Goal: Task Accomplishment & Management: Manage account settings

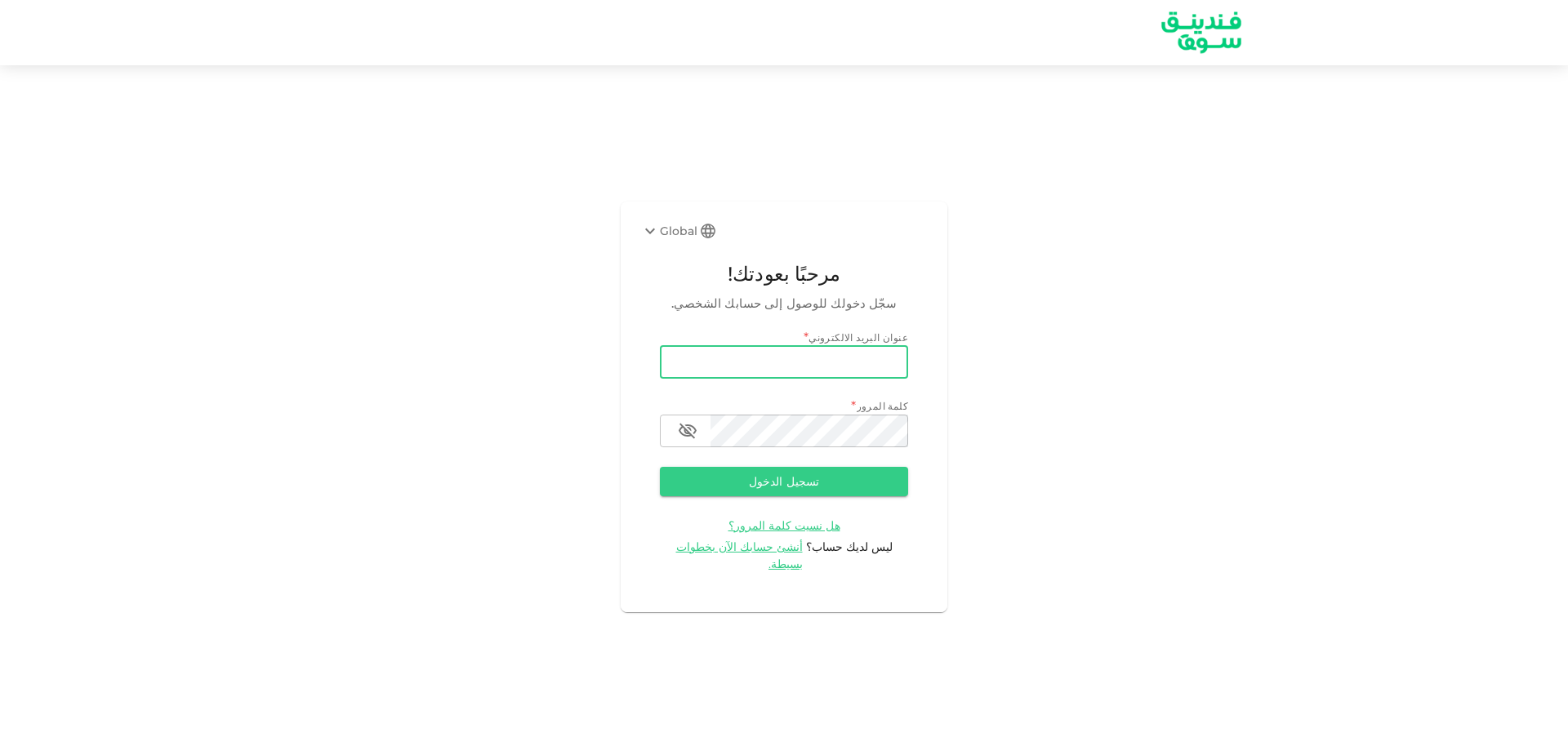
click at [783, 373] on input "email" at bounding box center [784, 363] width 248 height 33
type input "[EMAIL_ADDRESS][DOMAIN_NAME]"
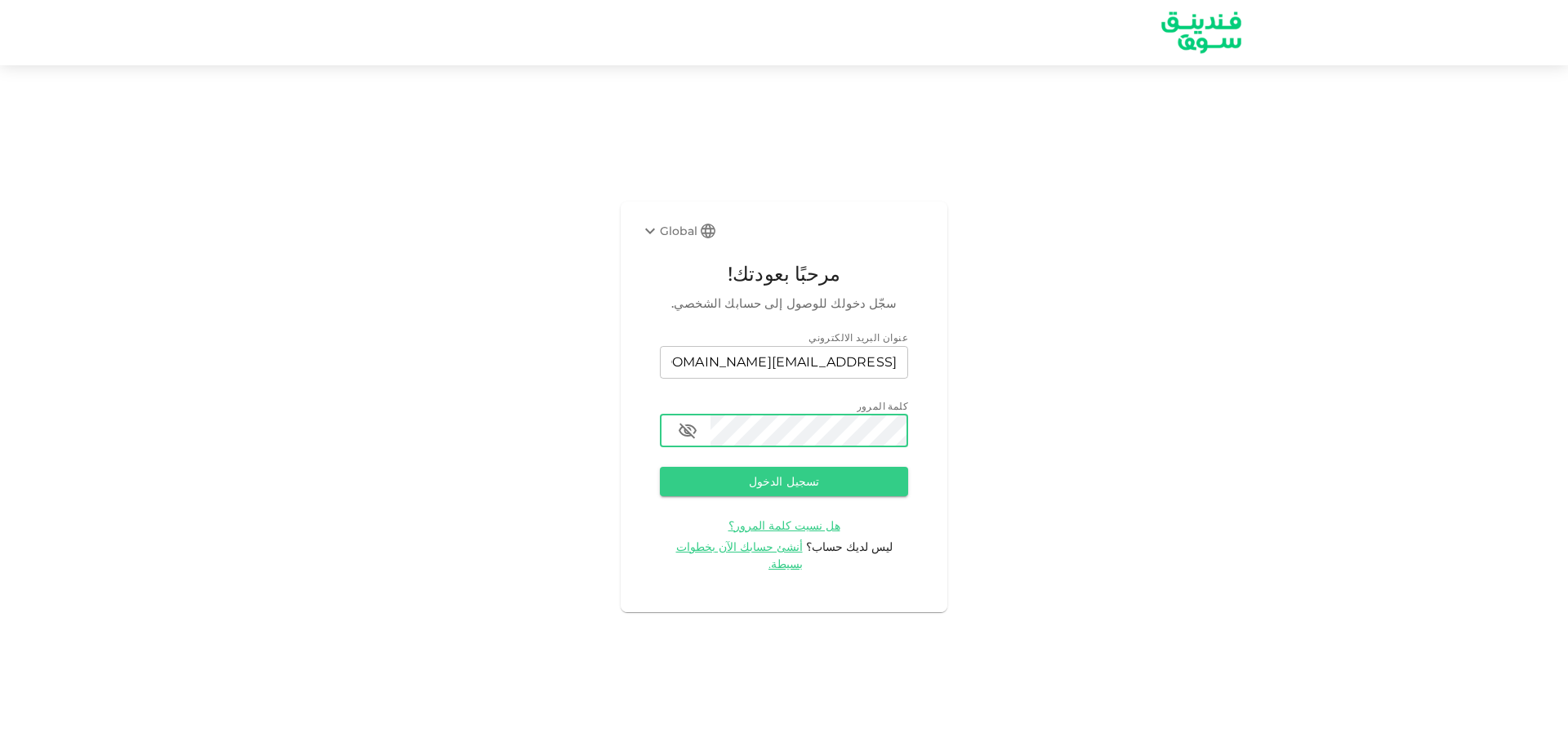
click at [660, 467] on button "تسجيل الدخول" at bounding box center [784, 481] width 248 height 29
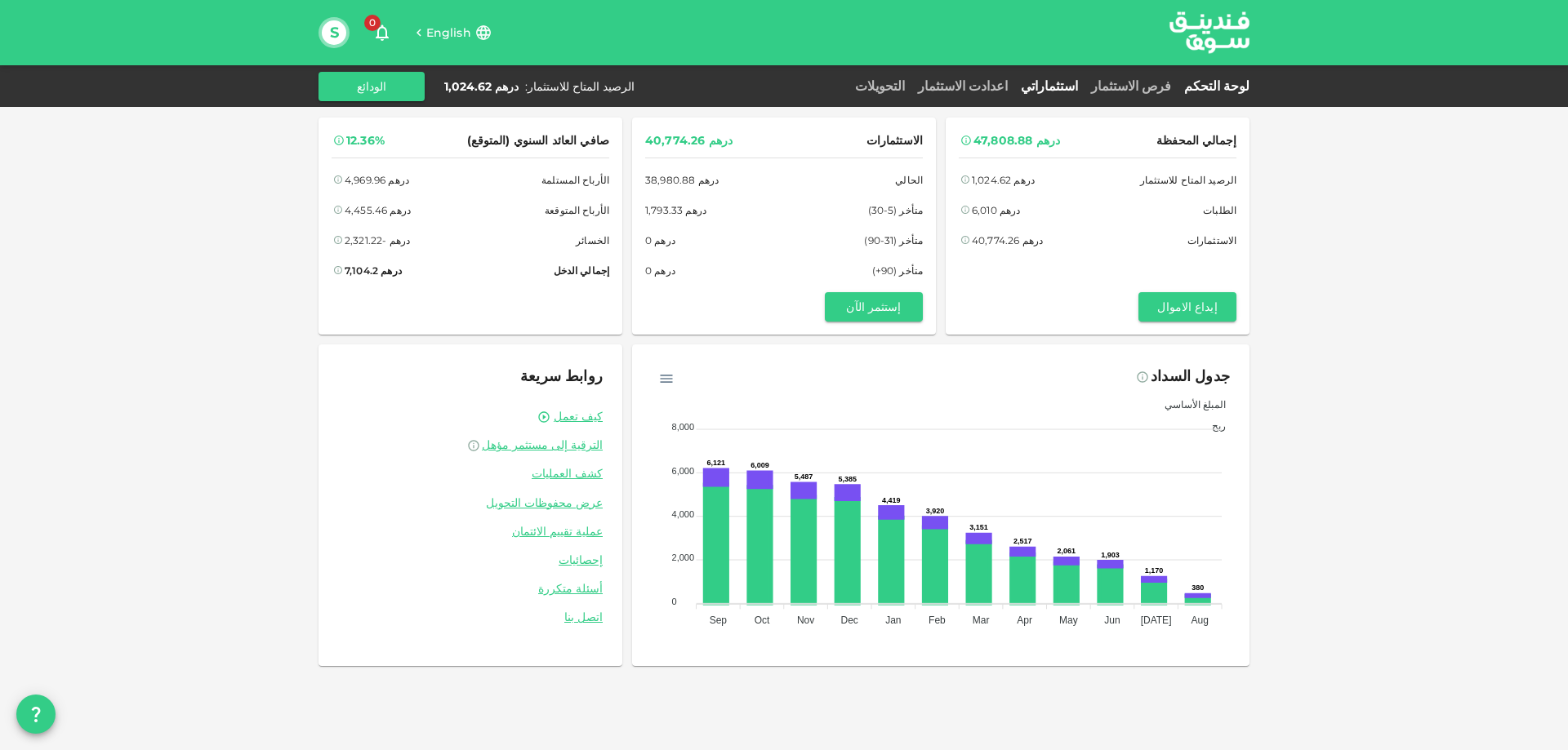
click at [1085, 85] on link "استثماراتي" at bounding box center [1049, 86] width 70 height 15
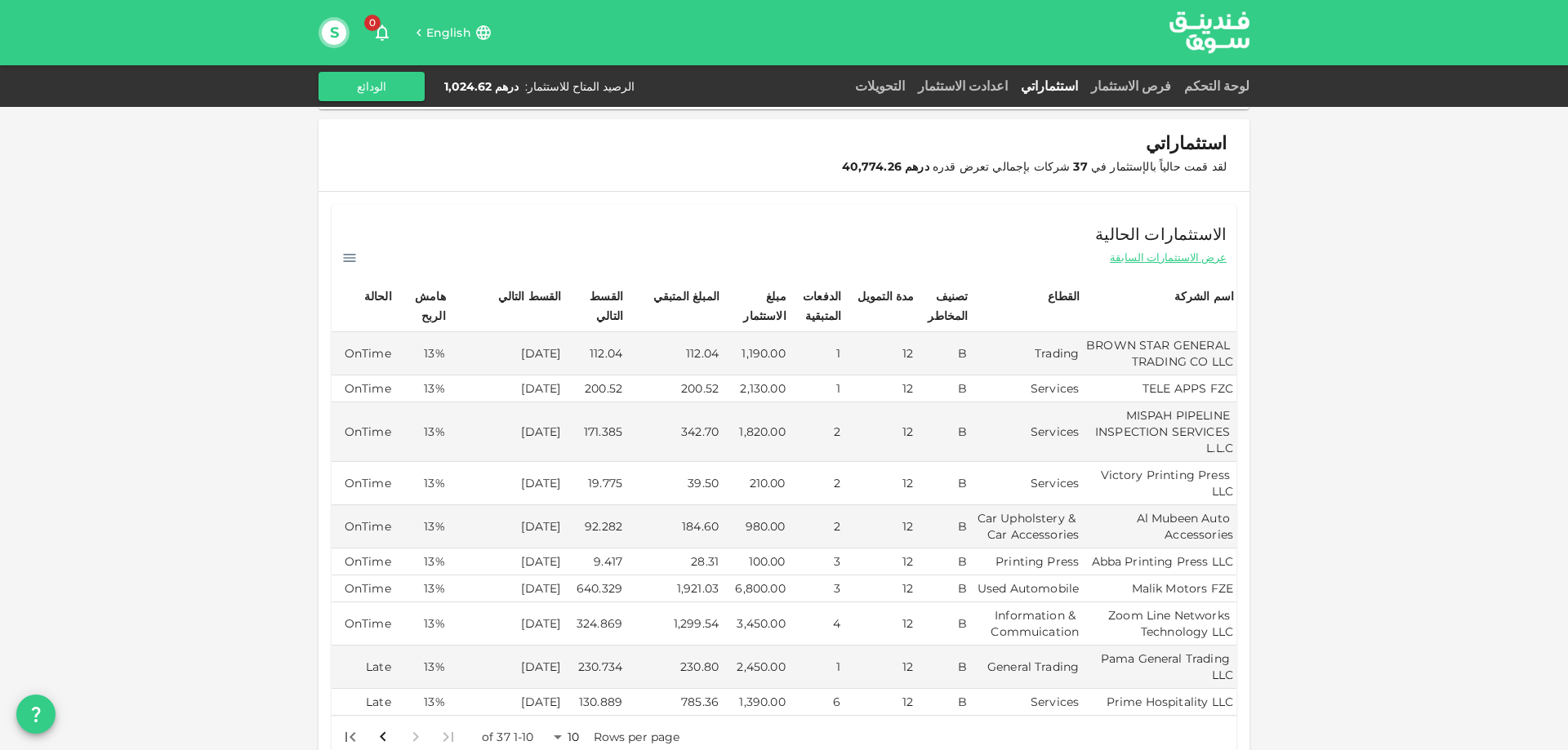
scroll to position [326, 0]
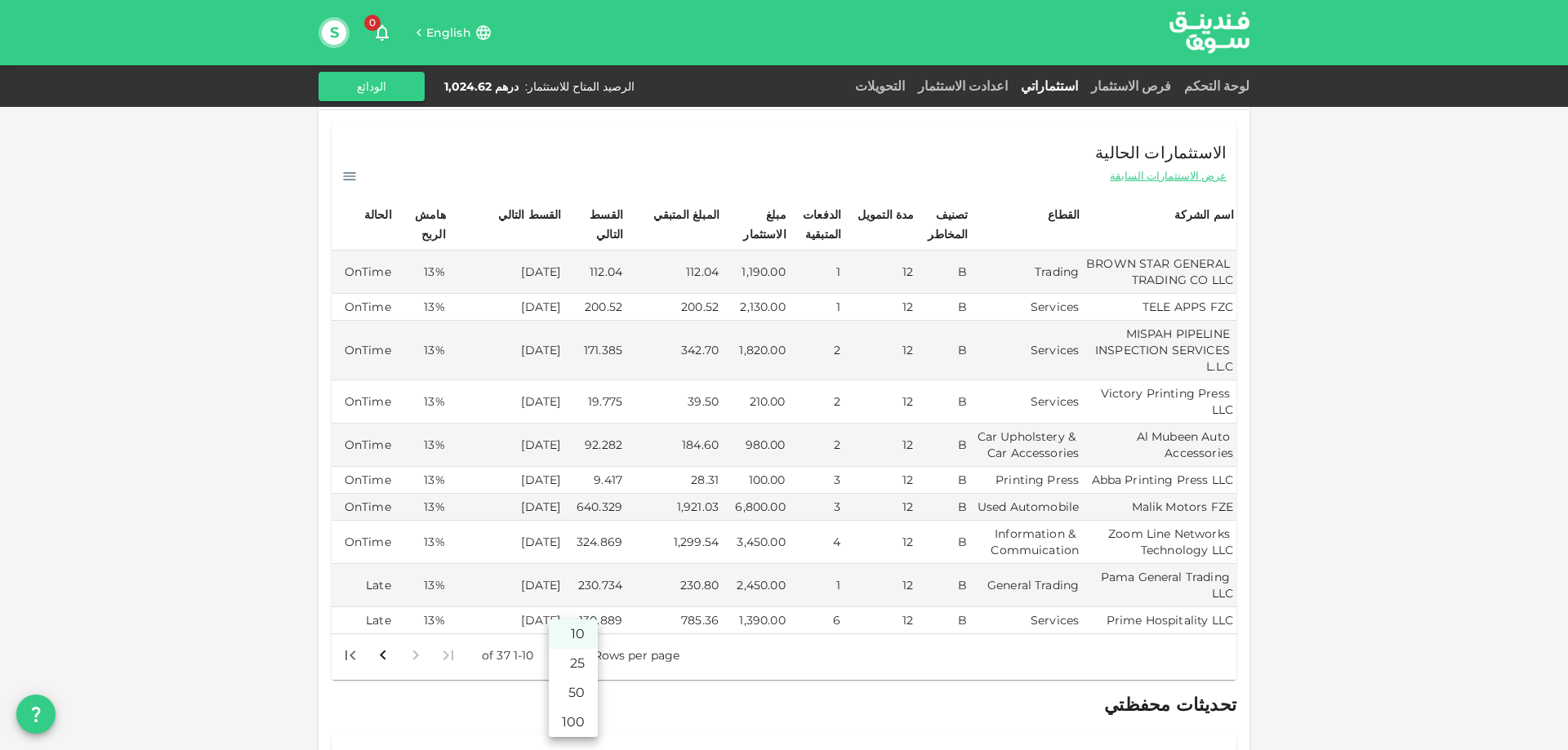
click at [565, 641] on body "English 0 S لوحة التحكم فرص الاستثمار استثماراتي اعدادت الاستثمار التحويلات الر…" at bounding box center [784, 375] width 1568 height 750
click at [581, 691] on li "50" at bounding box center [573, 693] width 49 height 29
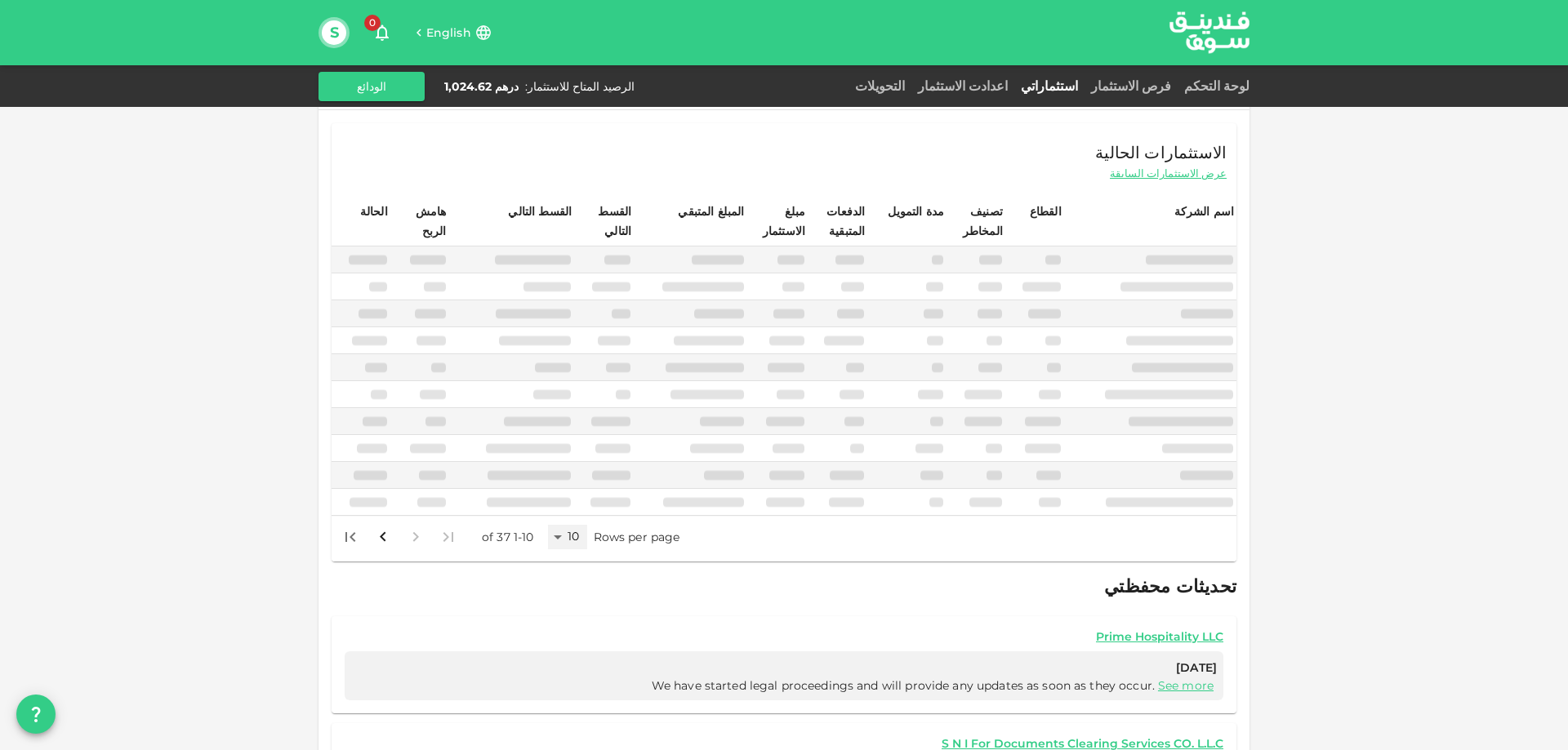
type input "50"
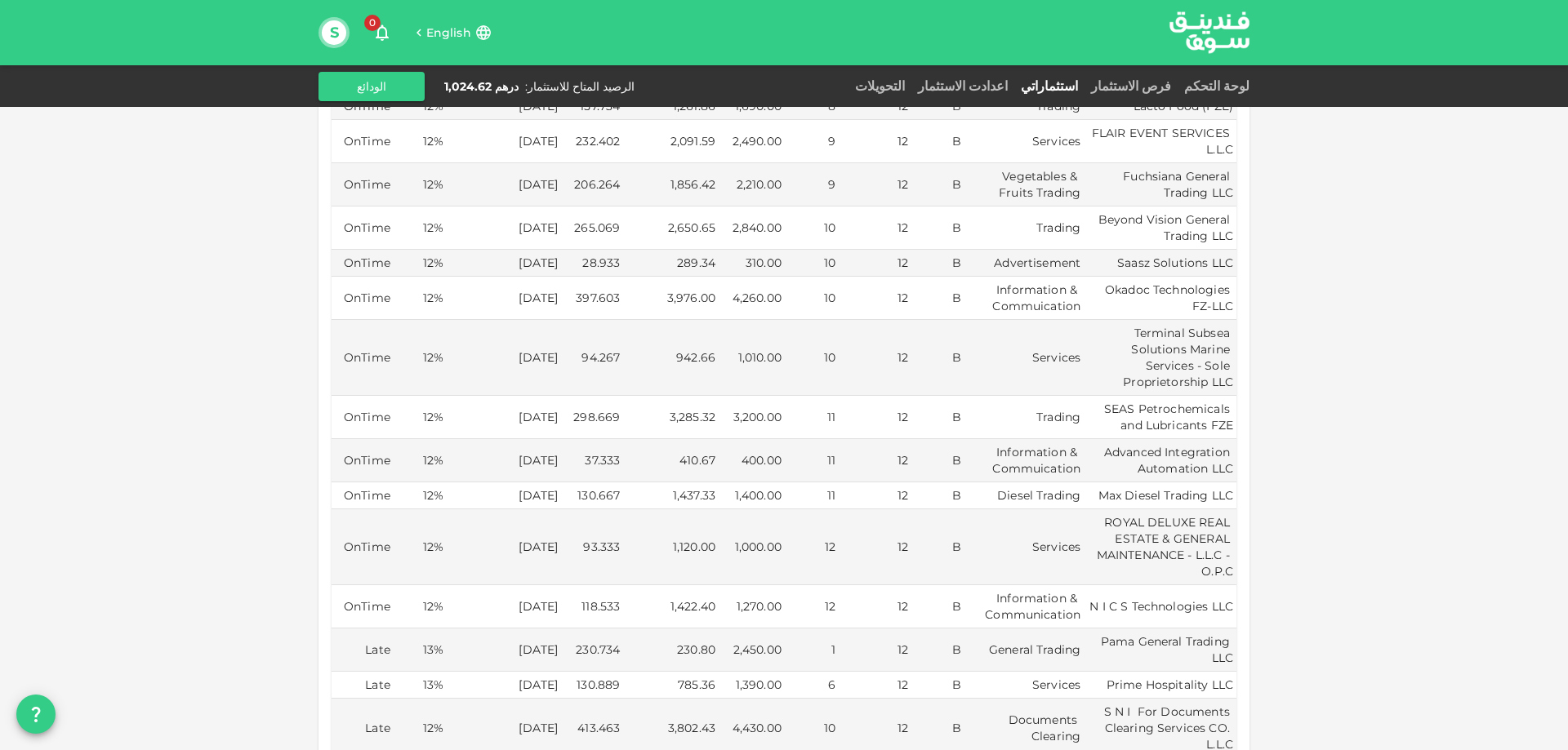
scroll to position [1714, 0]
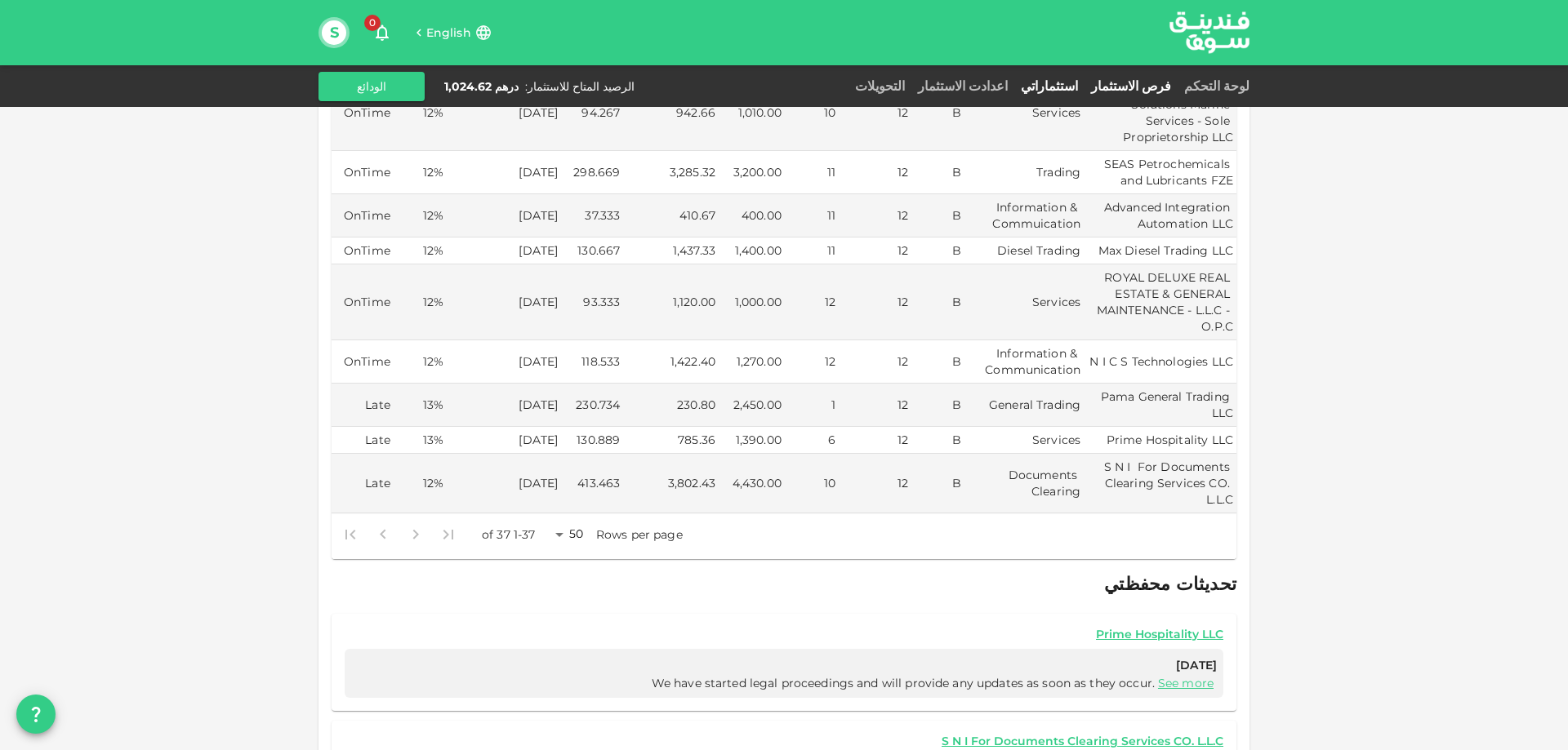
click at [1153, 82] on link "فرص الاستثمار" at bounding box center [1131, 86] width 93 height 15
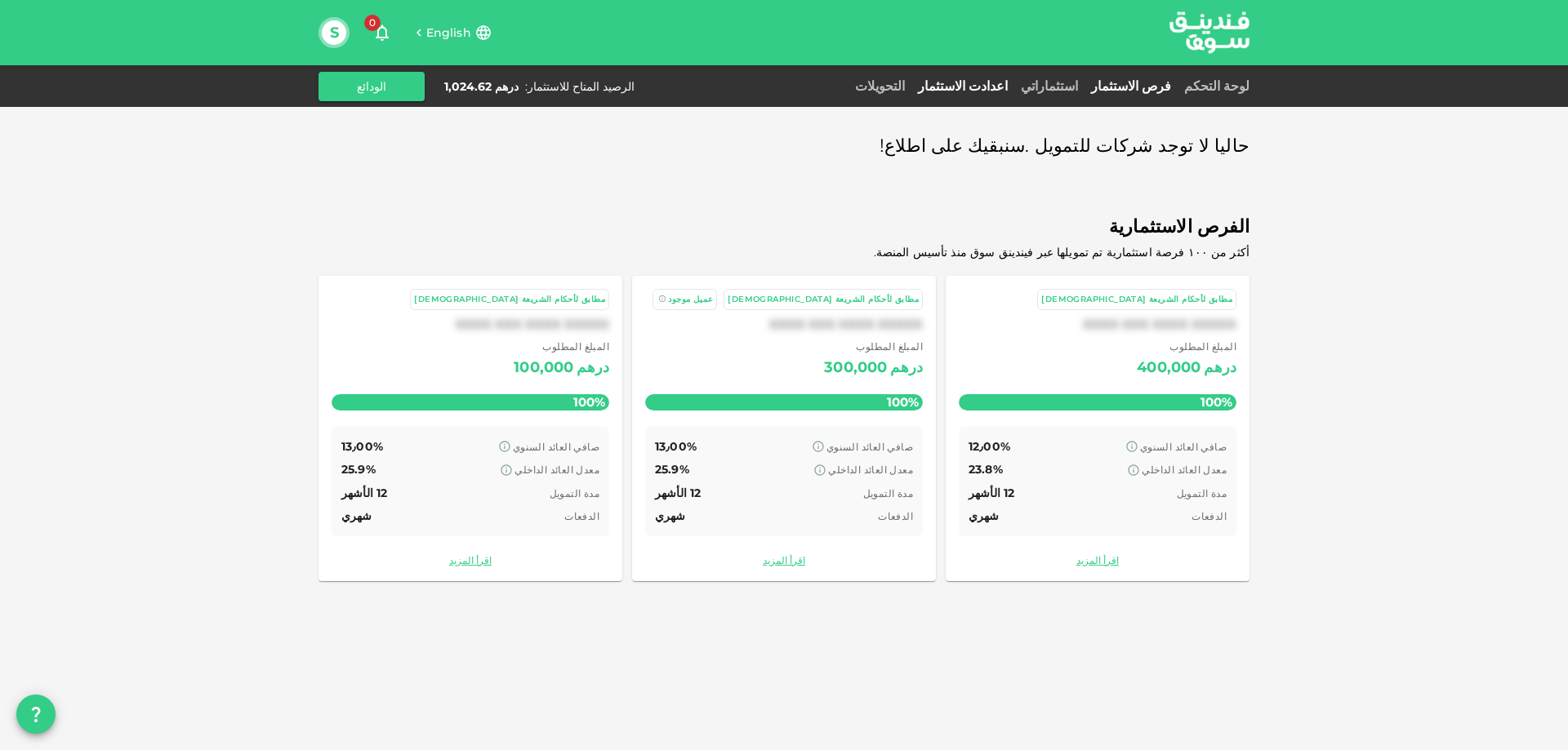
click at [1015, 85] on link "اعدادت الاستثمار" at bounding box center [963, 86] width 103 height 15
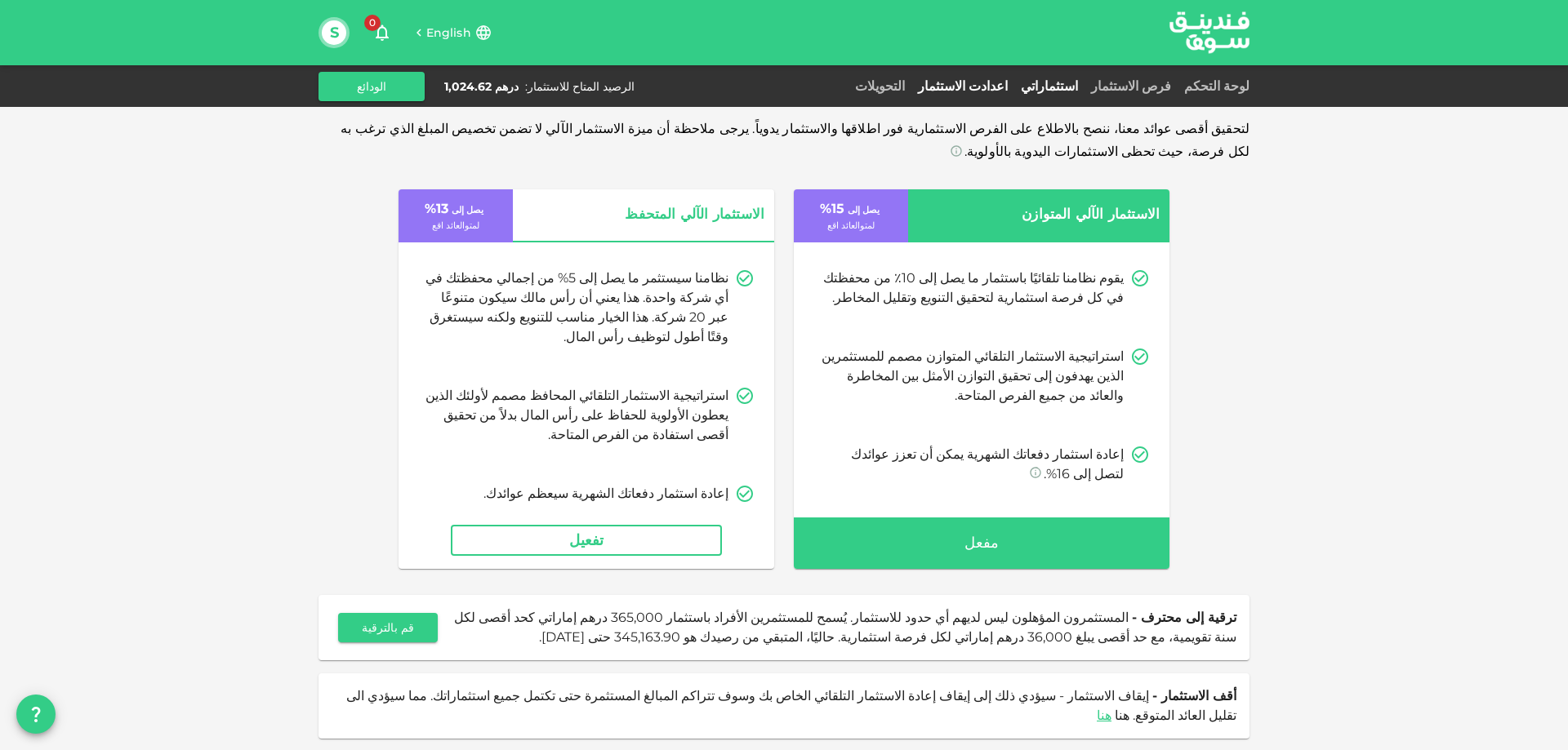
click at [1081, 86] on link "استثماراتي" at bounding box center [1049, 86] width 70 height 15
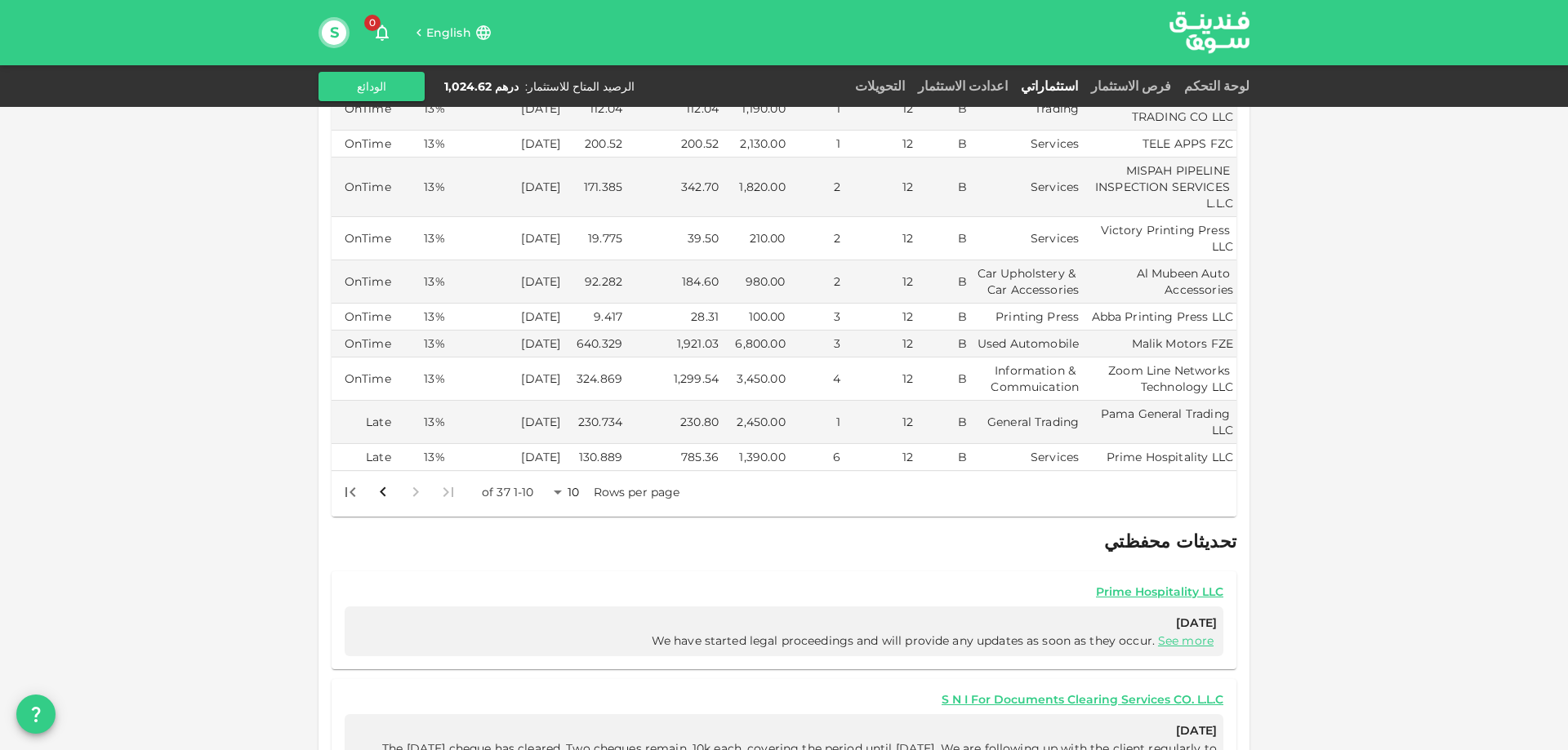
scroll to position [571, 0]
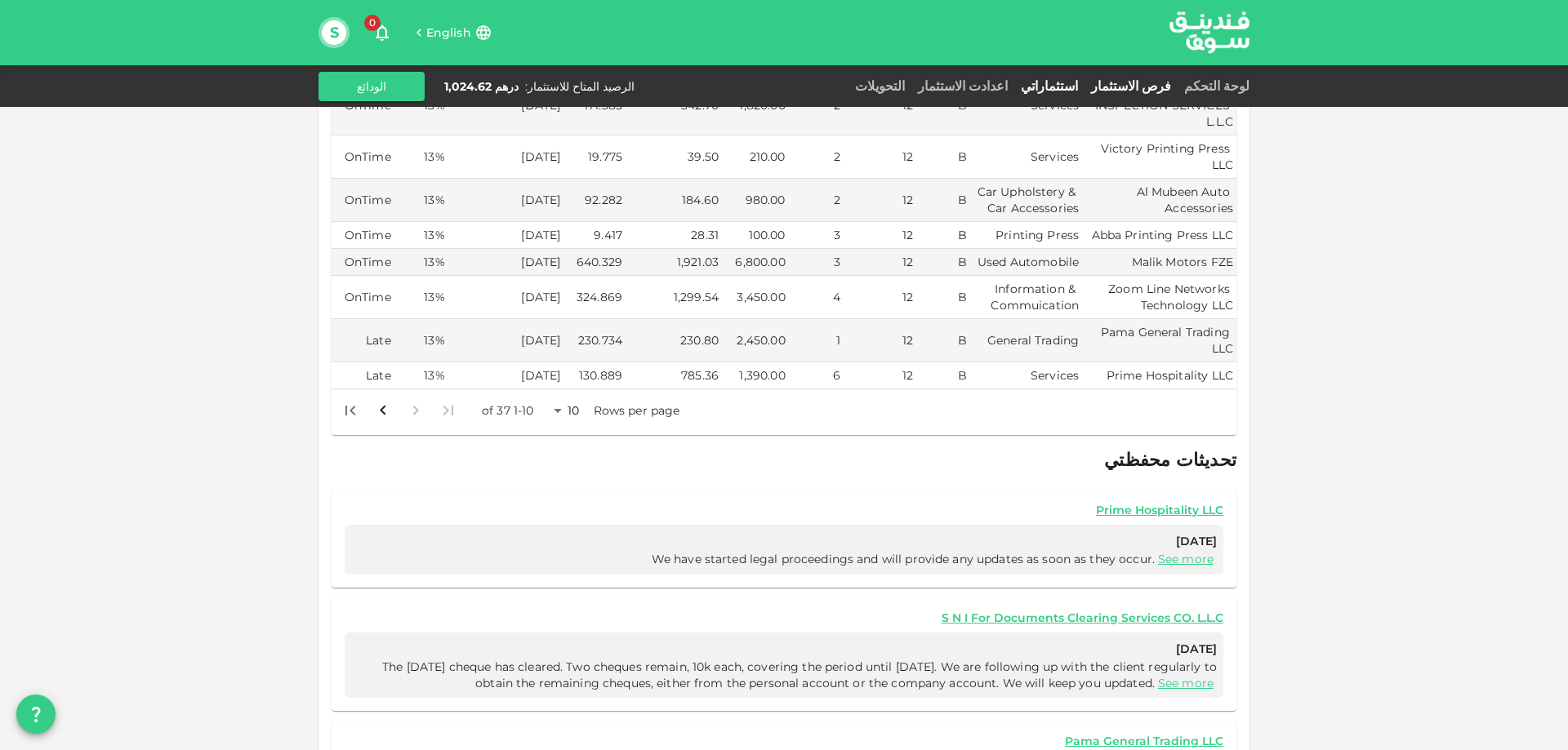
click at [1172, 88] on link "فرص الاستثمار" at bounding box center [1131, 86] width 93 height 15
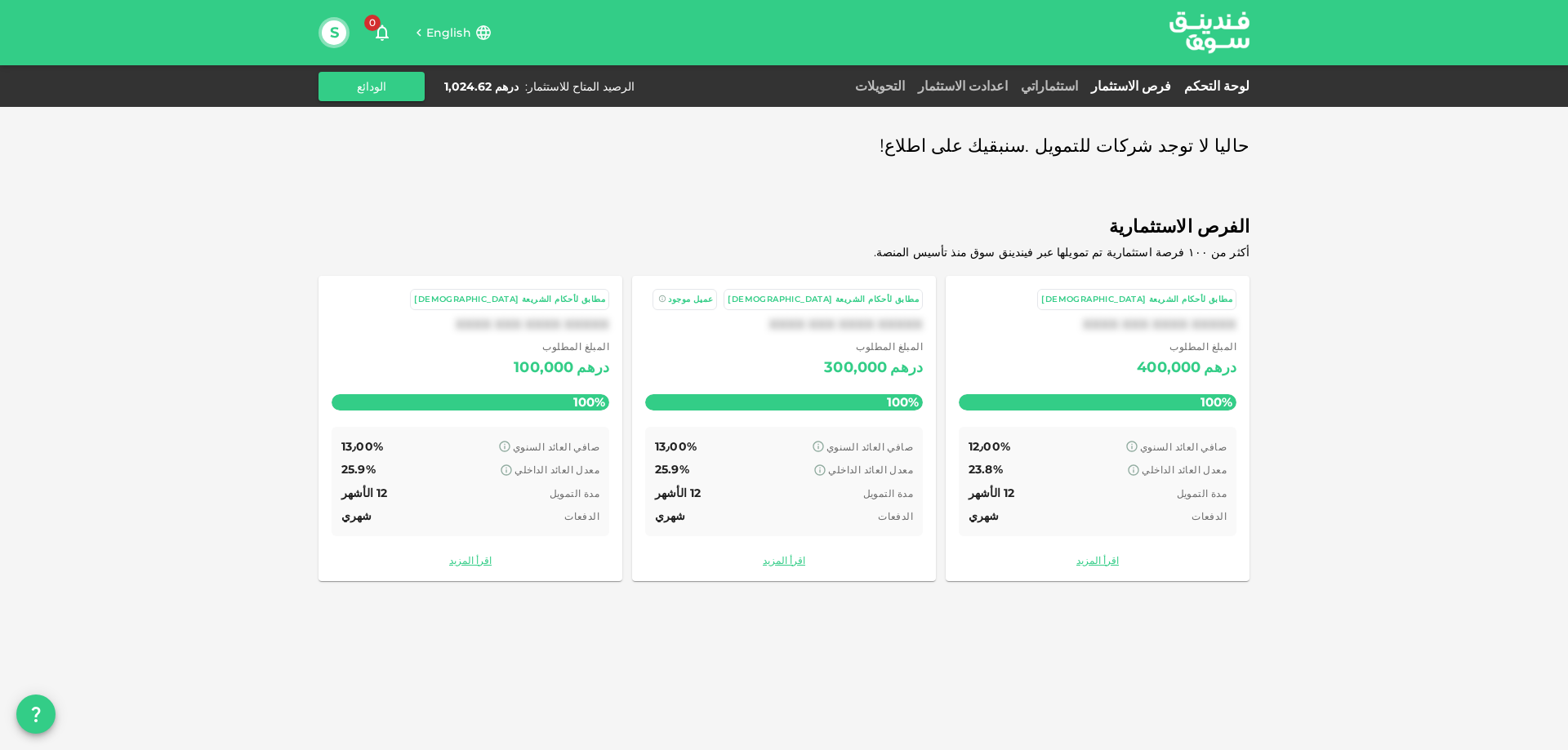
click at [1223, 84] on link "لوحة التحكم" at bounding box center [1213, 86] width 72 height 15
